Goal: Check status: Check status

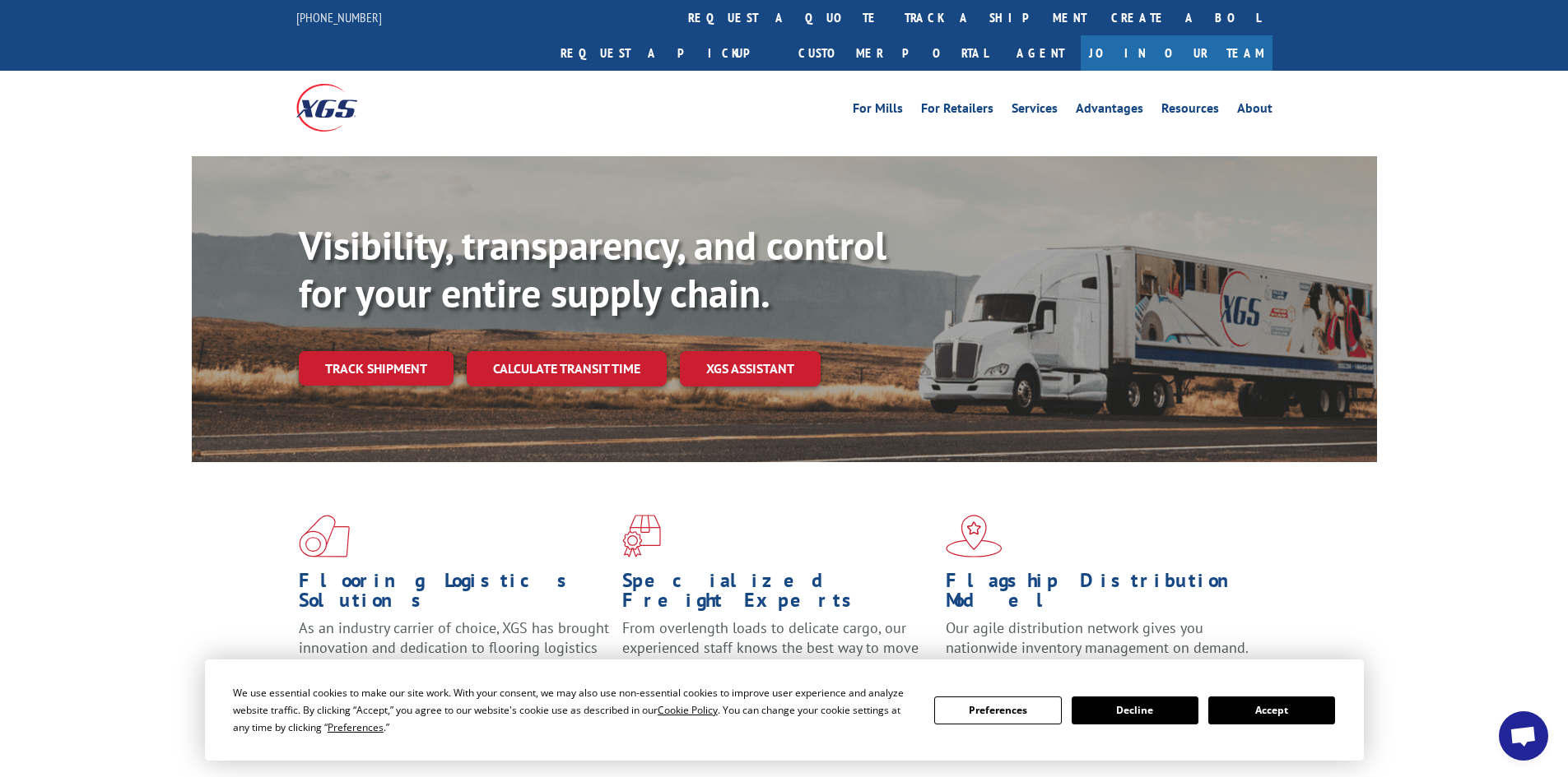
click at [1293, 718] on button "Accept" at bounding box center [1272, 710] width 127 height 28
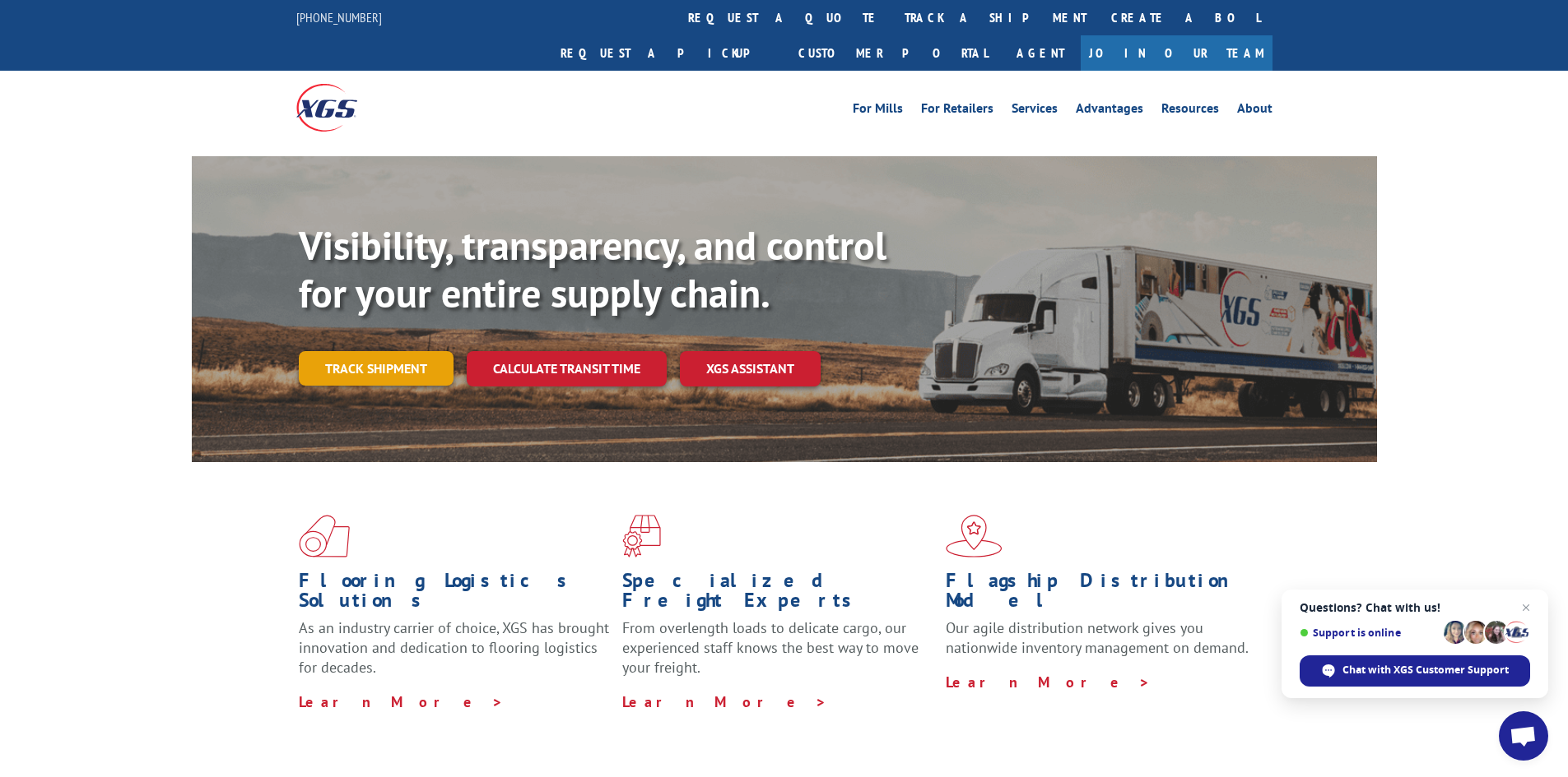
click at [347, 352] on link "Track shipment" at bounding box center [376, 369] width 154 height 34
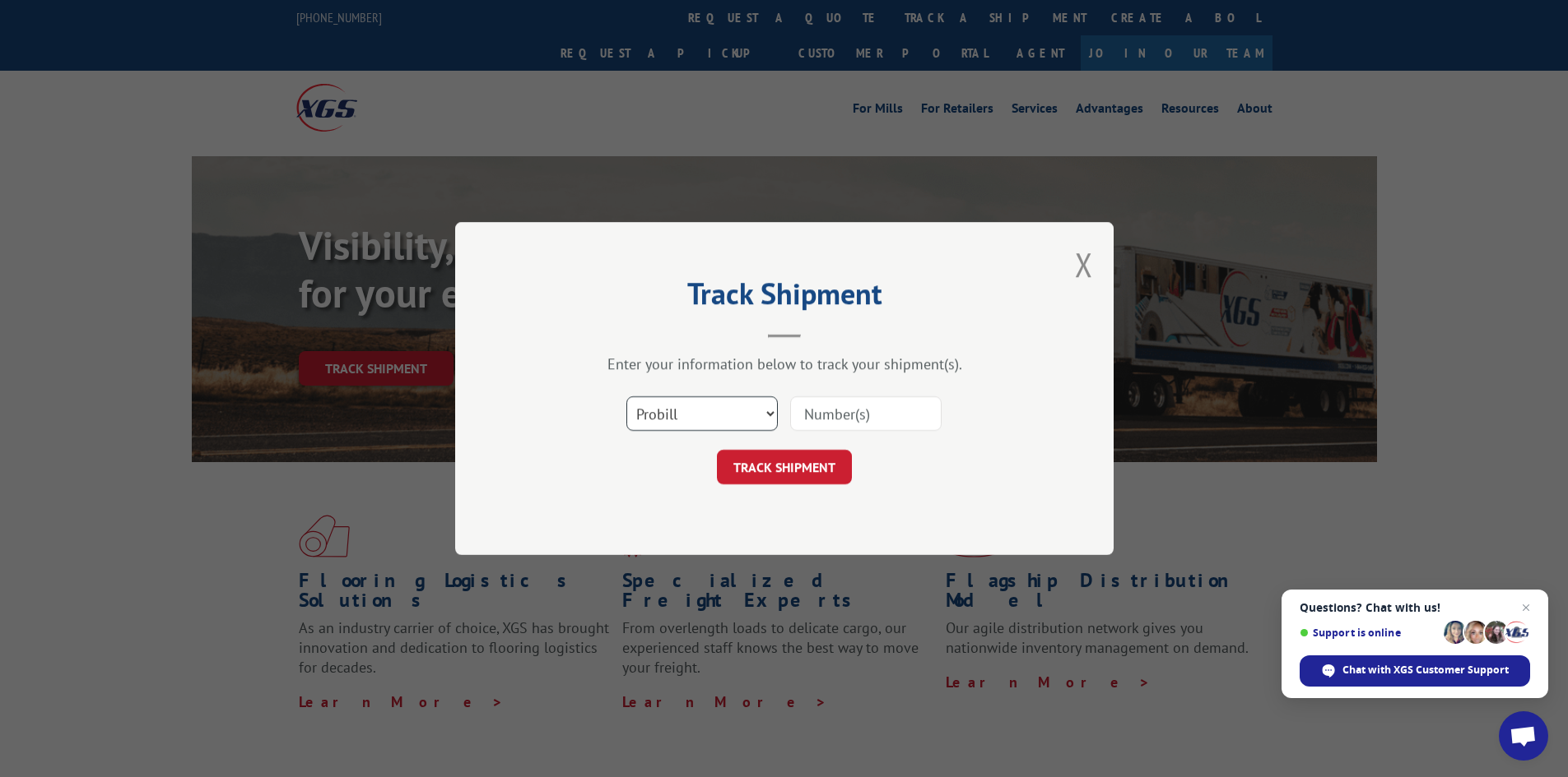
click at [704, 423] on select "Select category... Probill BOL PO" at bounding box center [702, 414] width 151 height 34
select select "bol"
click at [626, 397] on select "Select category... Probill BOL PO" at bounding box center [702, 414] width 151 height 34
click at [908, 402] on input at bounding box center [865, 414] width 151 height 34
paste input "5657010"
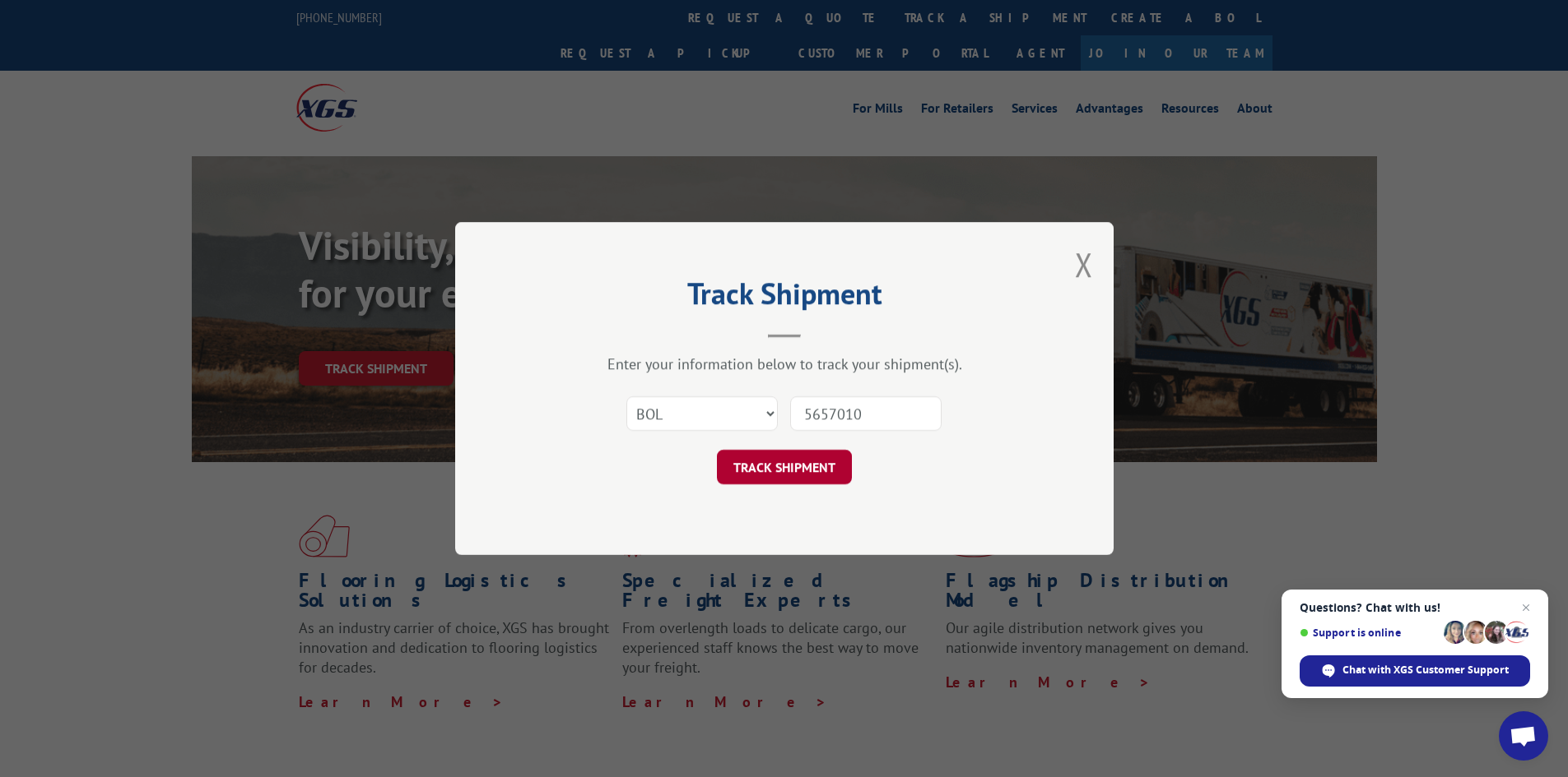
type input "5657010"
click at [776, 468] on button "TRACK SHIPMENT" at bounding box center [784, 468] width 135 height 34
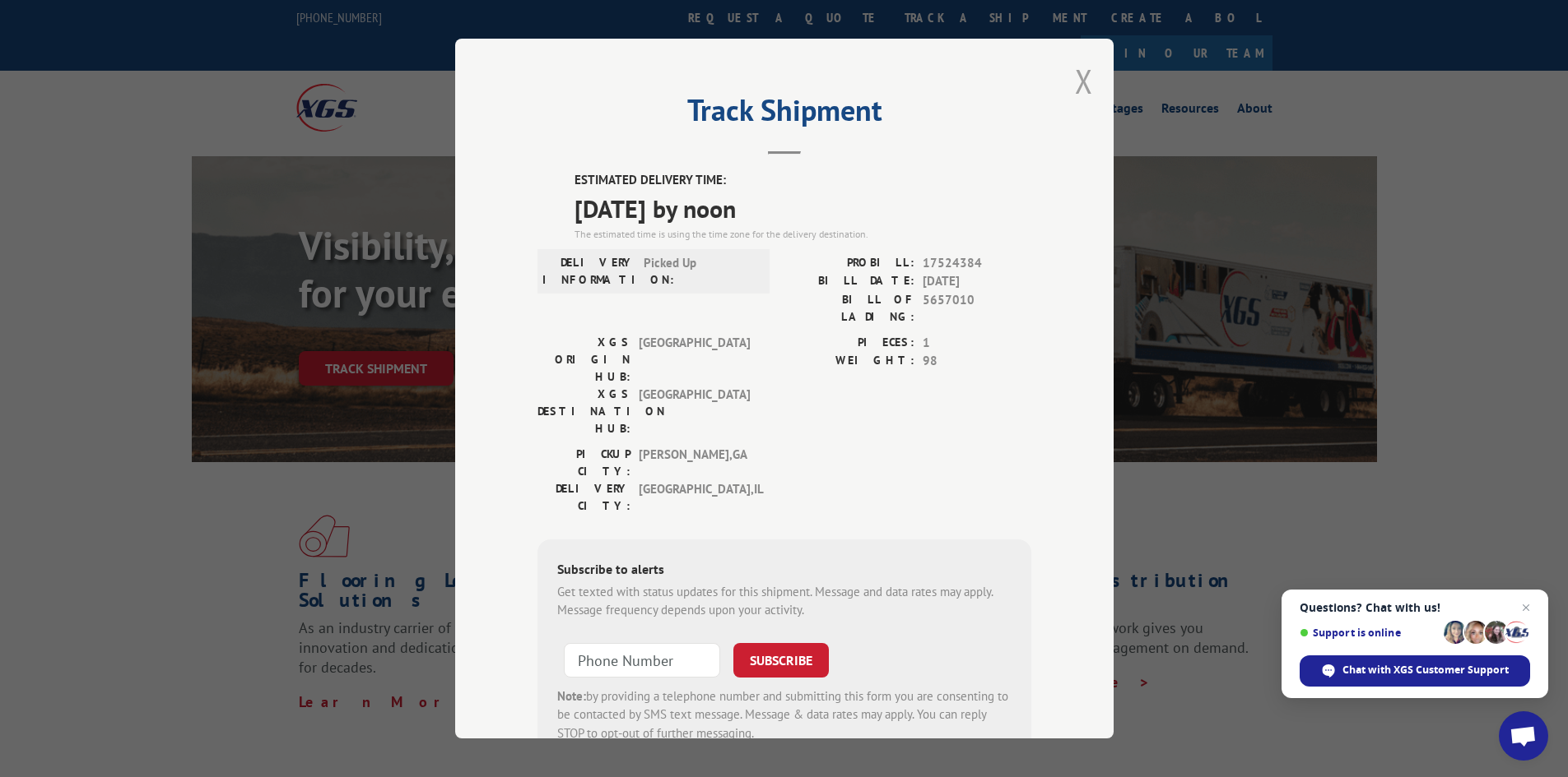
click at [1082, 83] on button "Close modal" at bounding box center [1083, 81] width 18 height 44
